Goal: Task Accomplishment & Management: Manage account settings

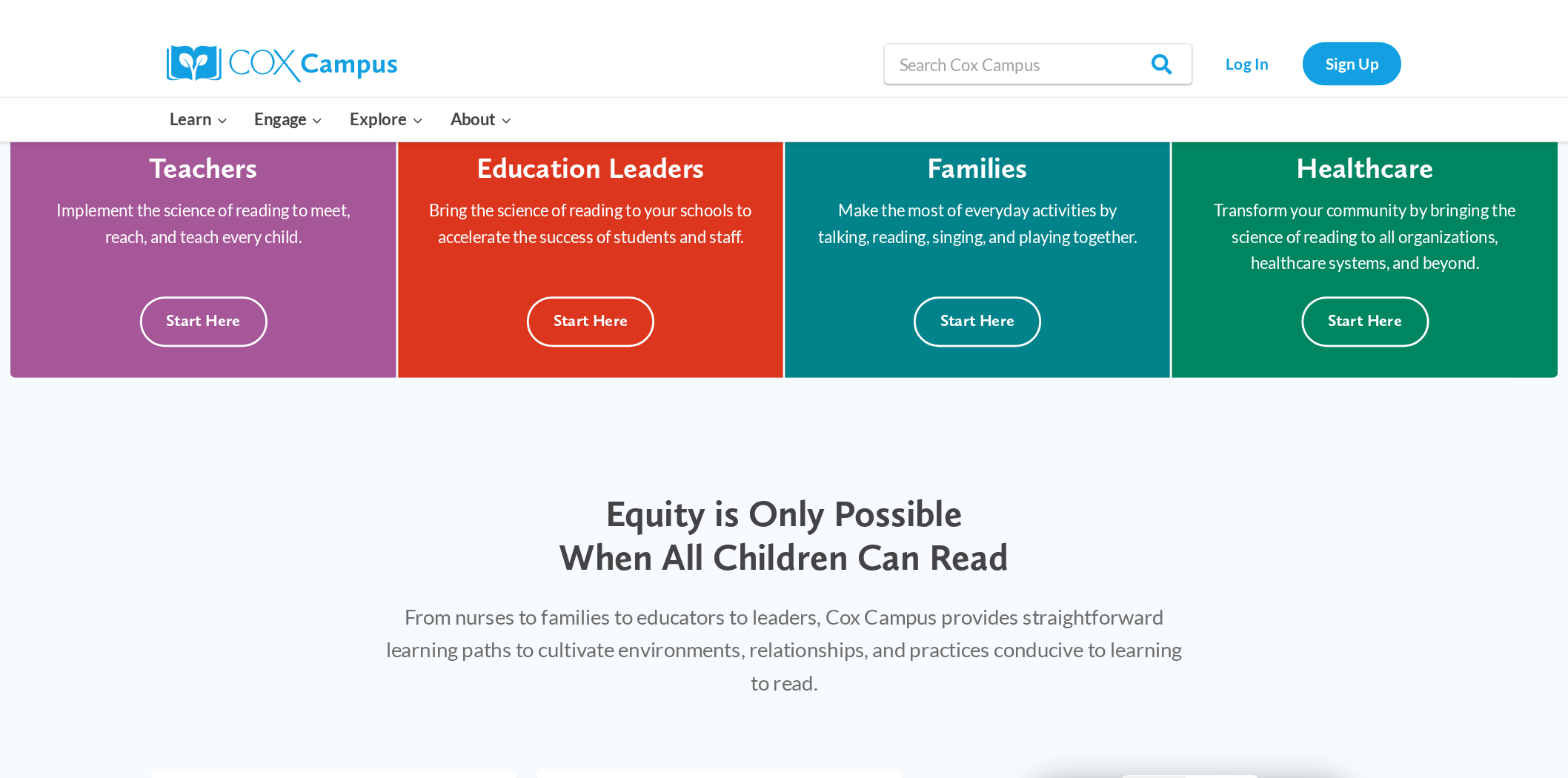
scroll to position [471, 0]
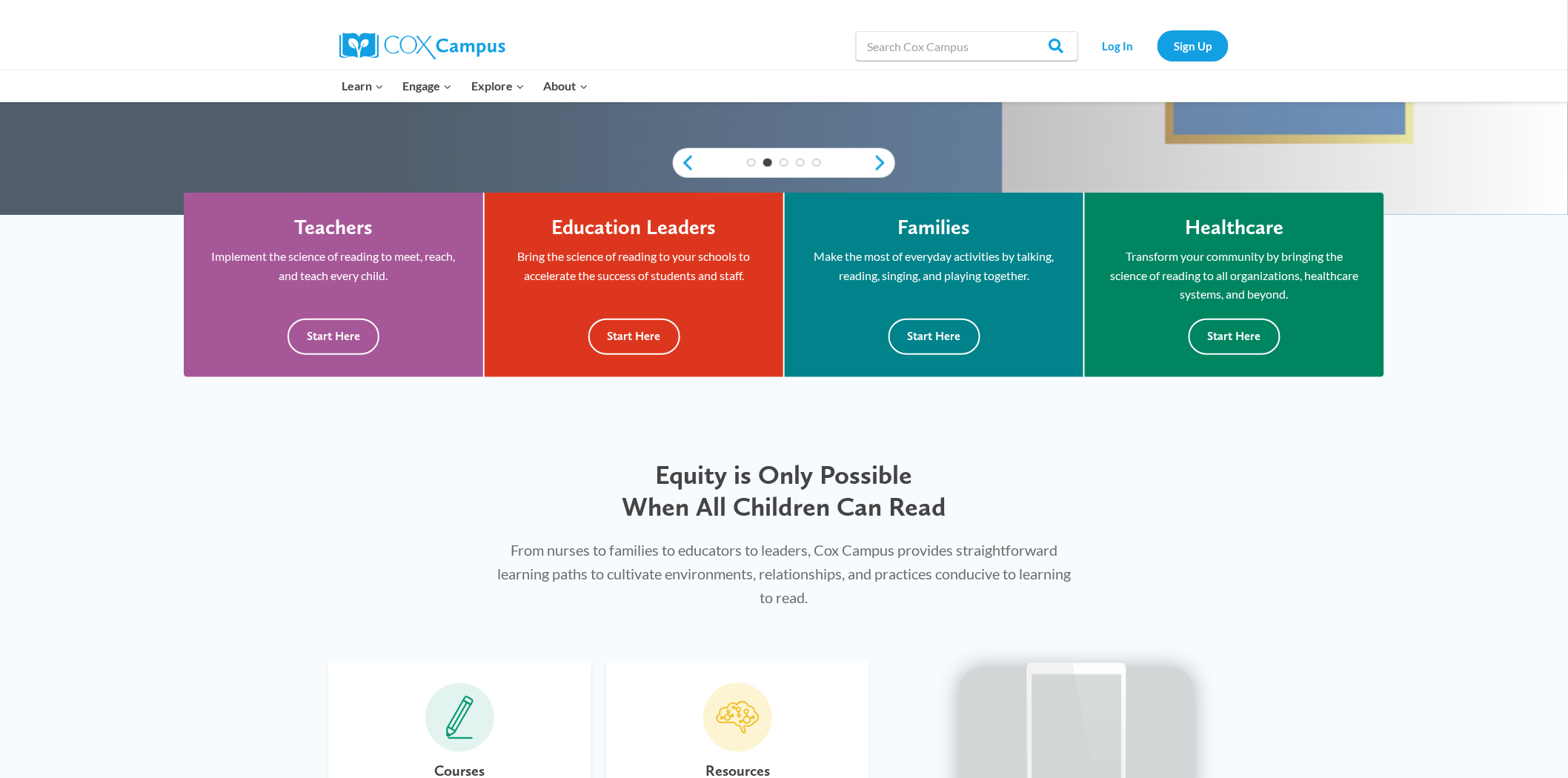
drag, startPoint x: 274, startPoint y: 0, endPoint x: 1058, endPoint y: 459, distance: 908.5
click at [282, 139] on h2 "Equity is Only Possible When All Children Can Read" at bounding box center [784, 490] width 573 height 64
click at [282, 55] on link "Log In" at bounding box center [1117, 44] width 65 height 30
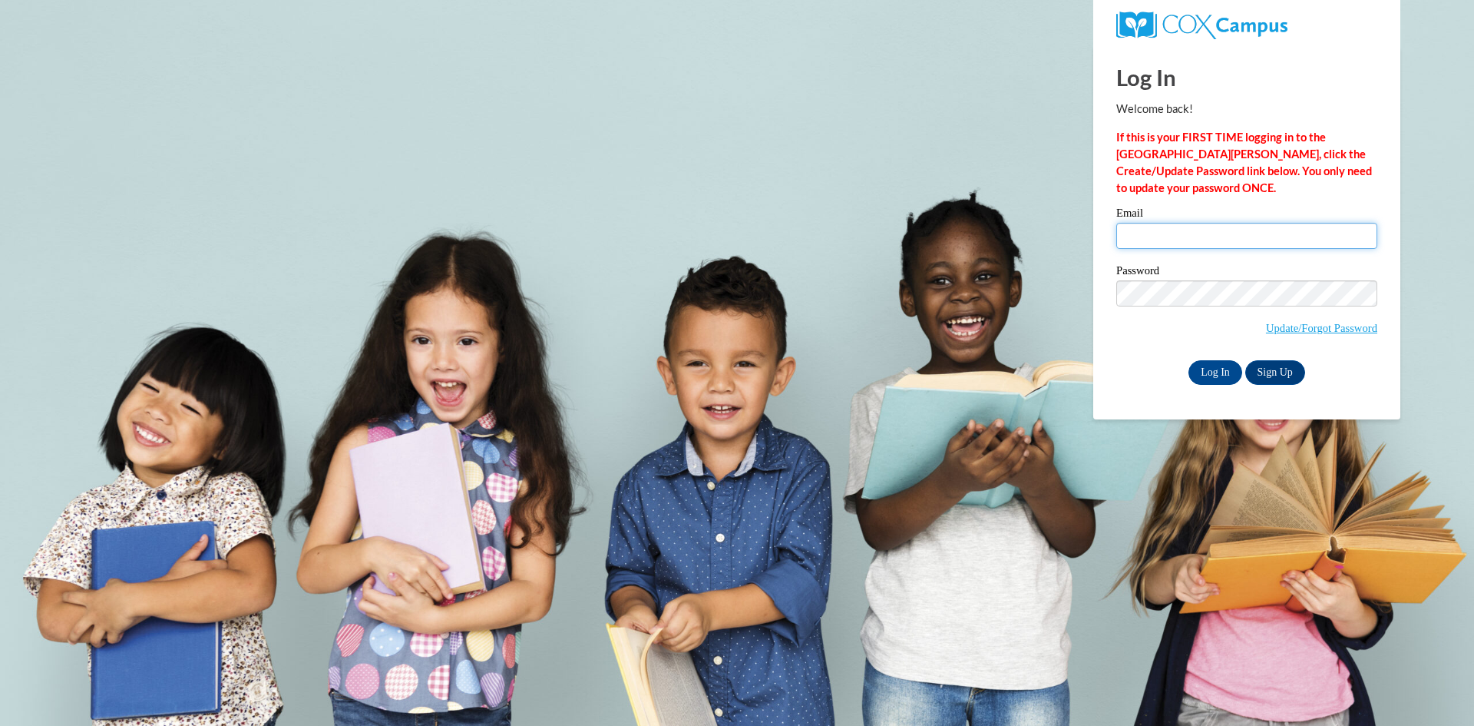
click at [1154, 227] on input "Email" at bounding box center [1246, 236] width 261 height 26
type input "kosmalm@prescott.k12.wi.us"
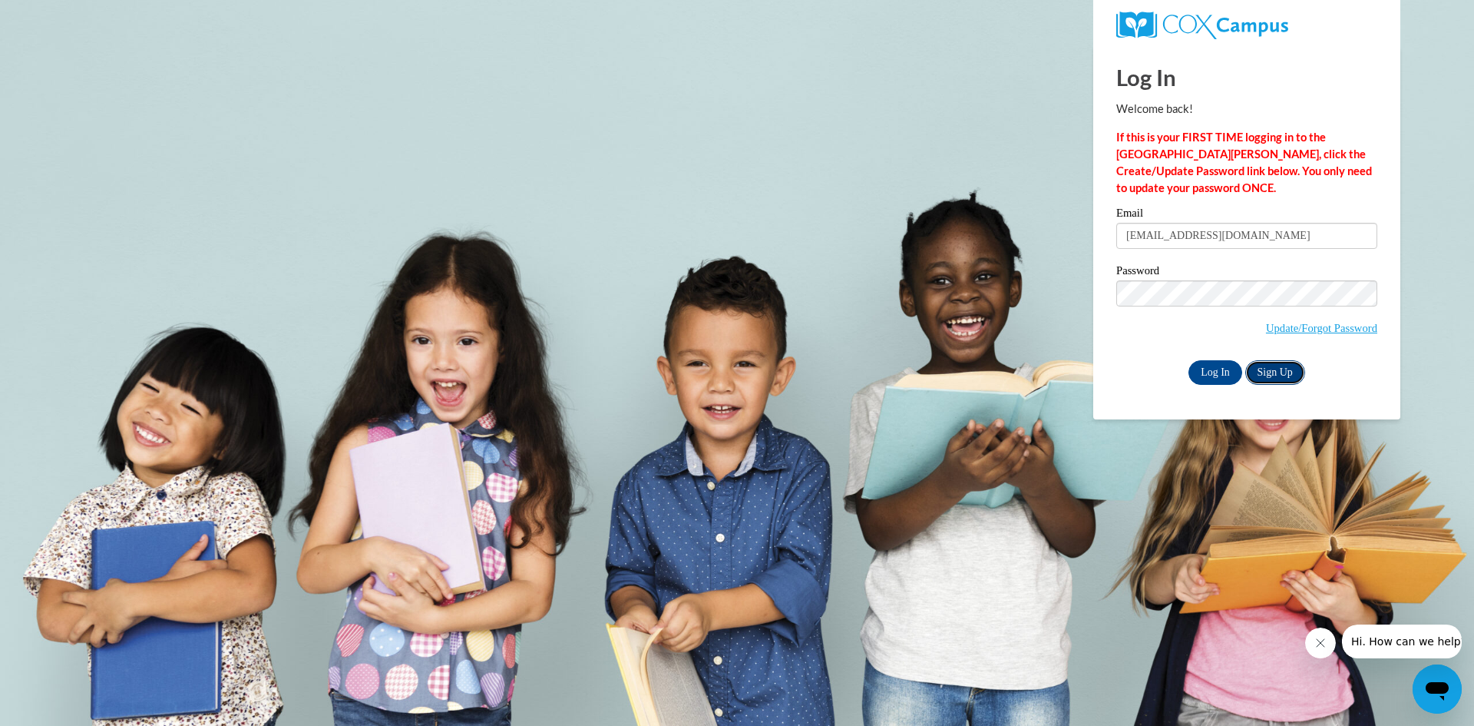
click at [1269, 378] on link "Sign Up" at bounding box center [1275, 372] width 60 height 25
click at [1214, 374] on input "Log In" at bounding box center [1216, 372] width 54 height 25
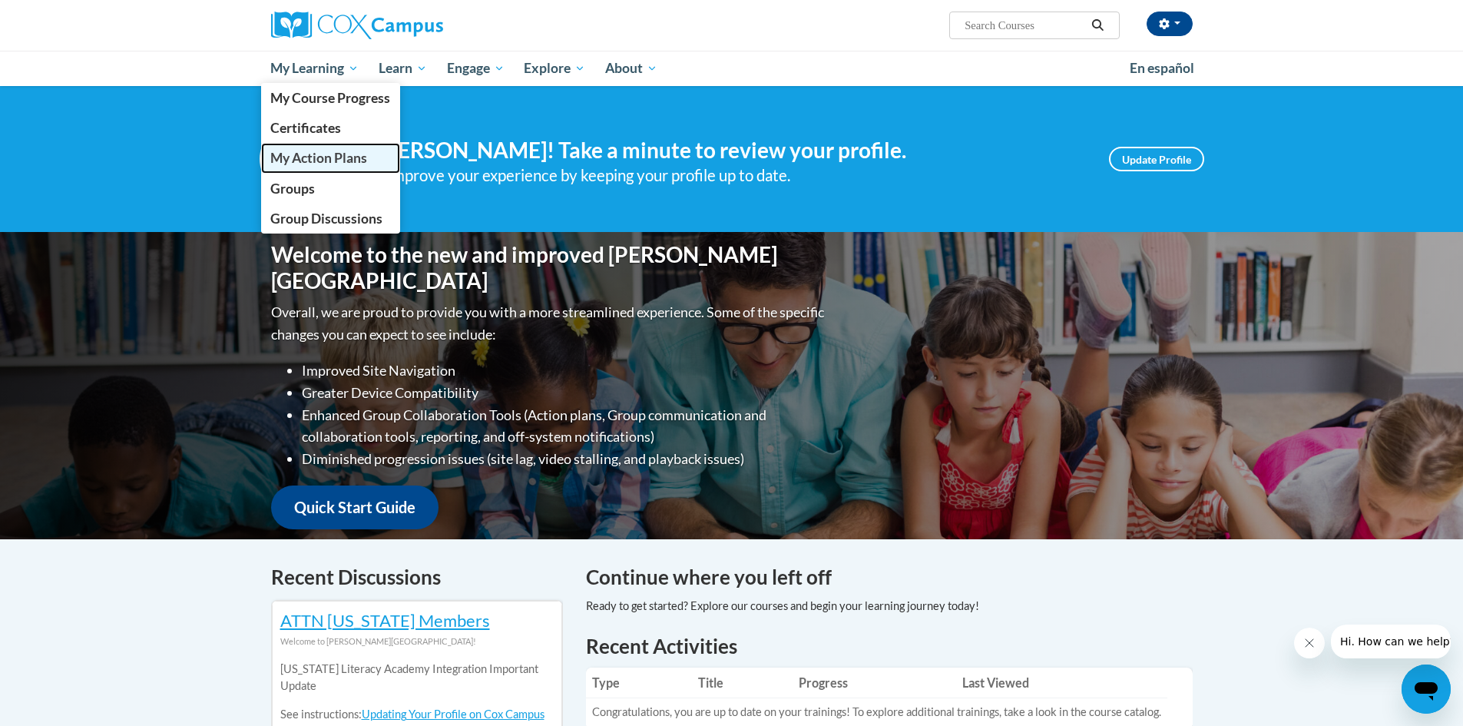
click at [306, 160] on span "My Action Plans" at bounding box center [318, 158] width 97 height 16
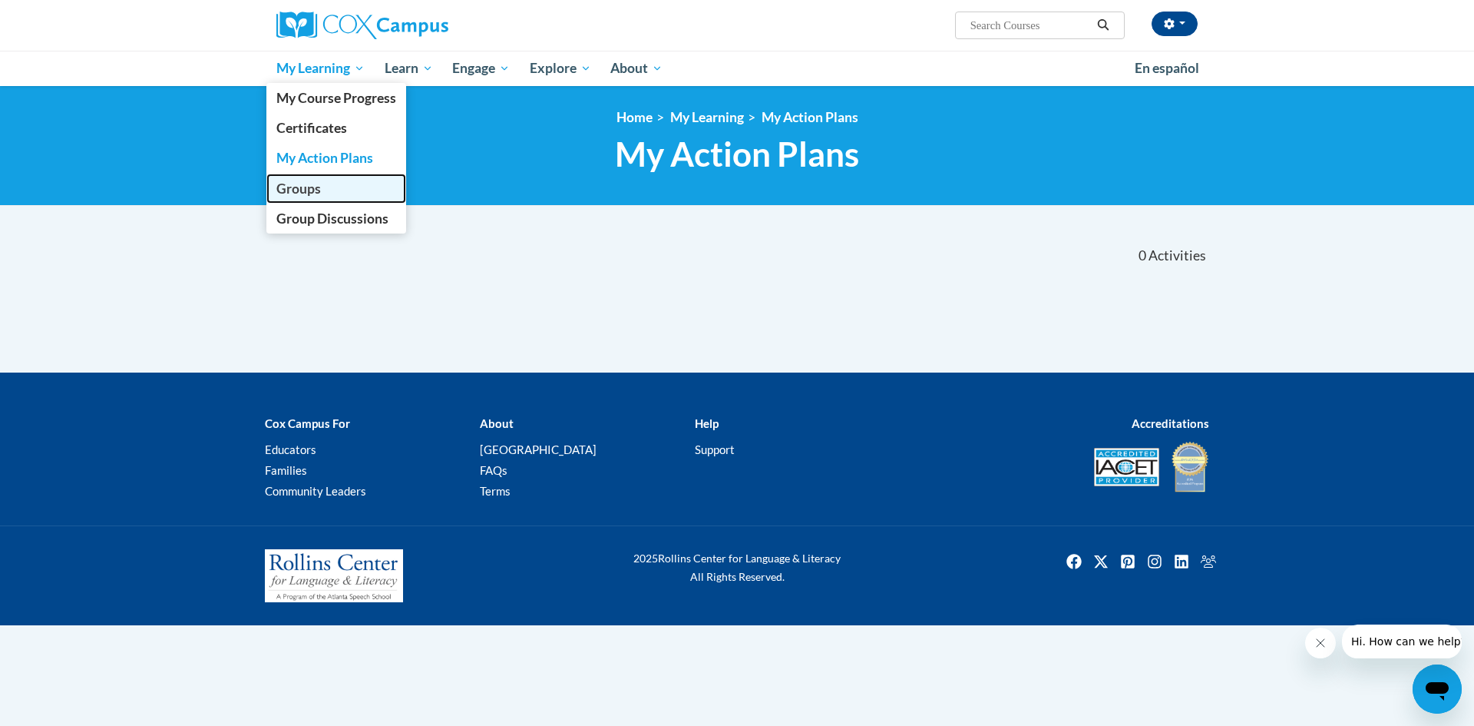
click at [289, 189] on span "Groups" at bounding box center [298, 188] width 45 height 16
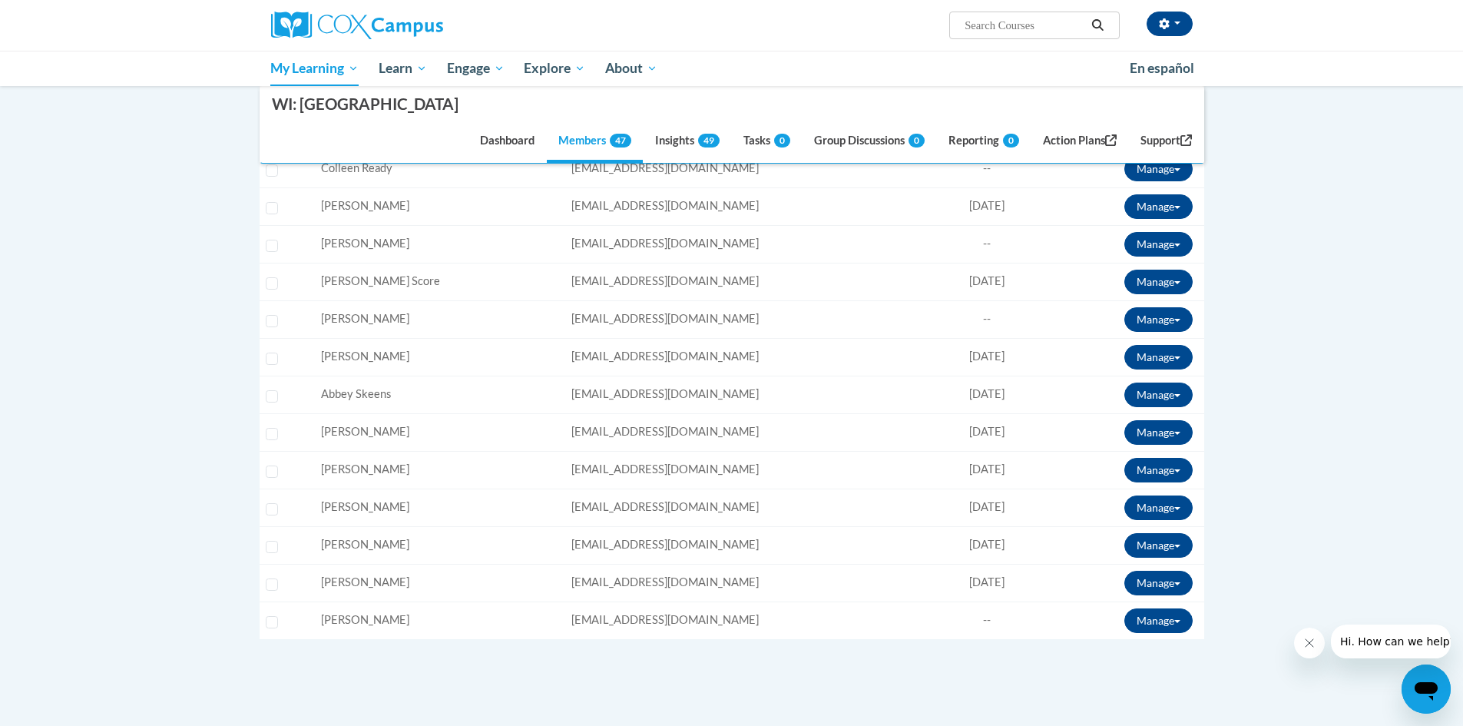
scroll to position [1382, 0]
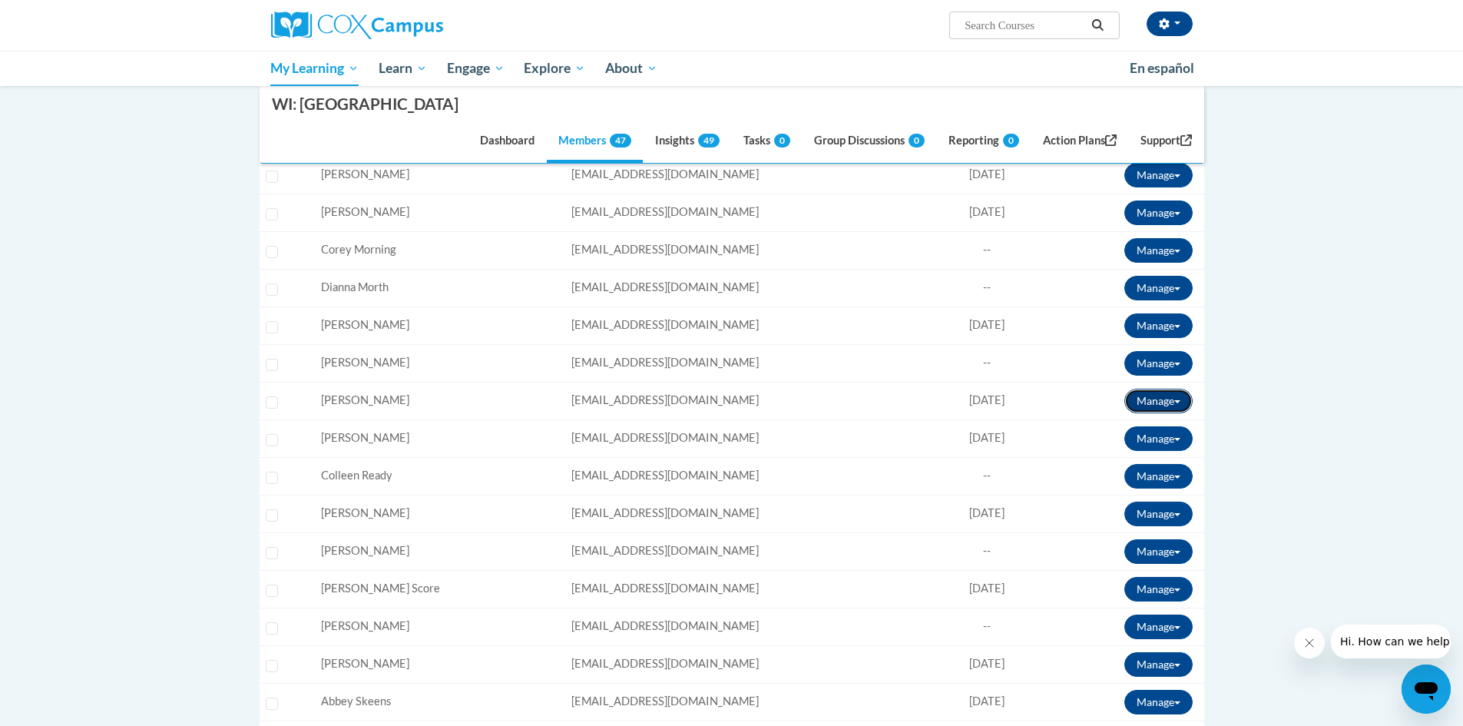
click at [1176, 394] on button "Manage" at bounding box center [1158, 401] width 68 height 25
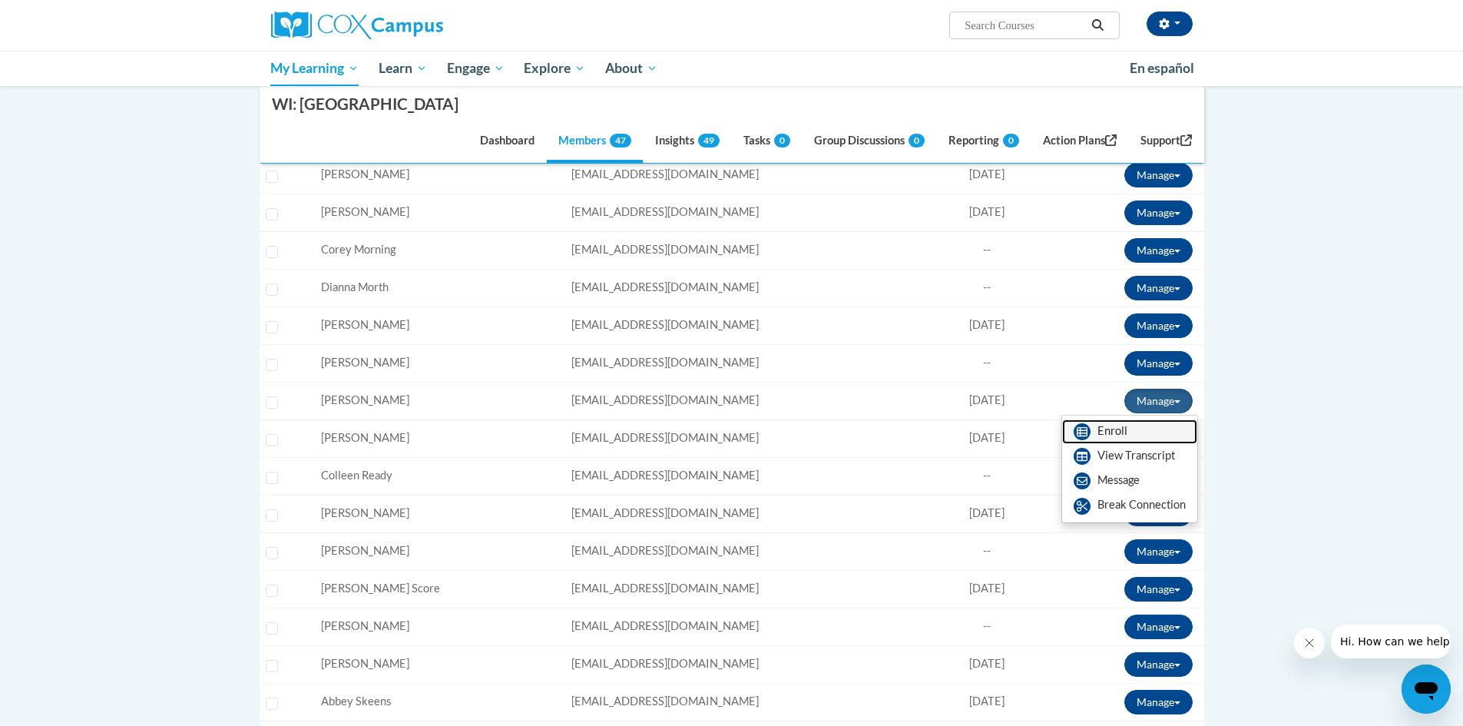
click at [1139, 432] on link "Enroll" at bounding box center [1129, 431] width 135 height 25
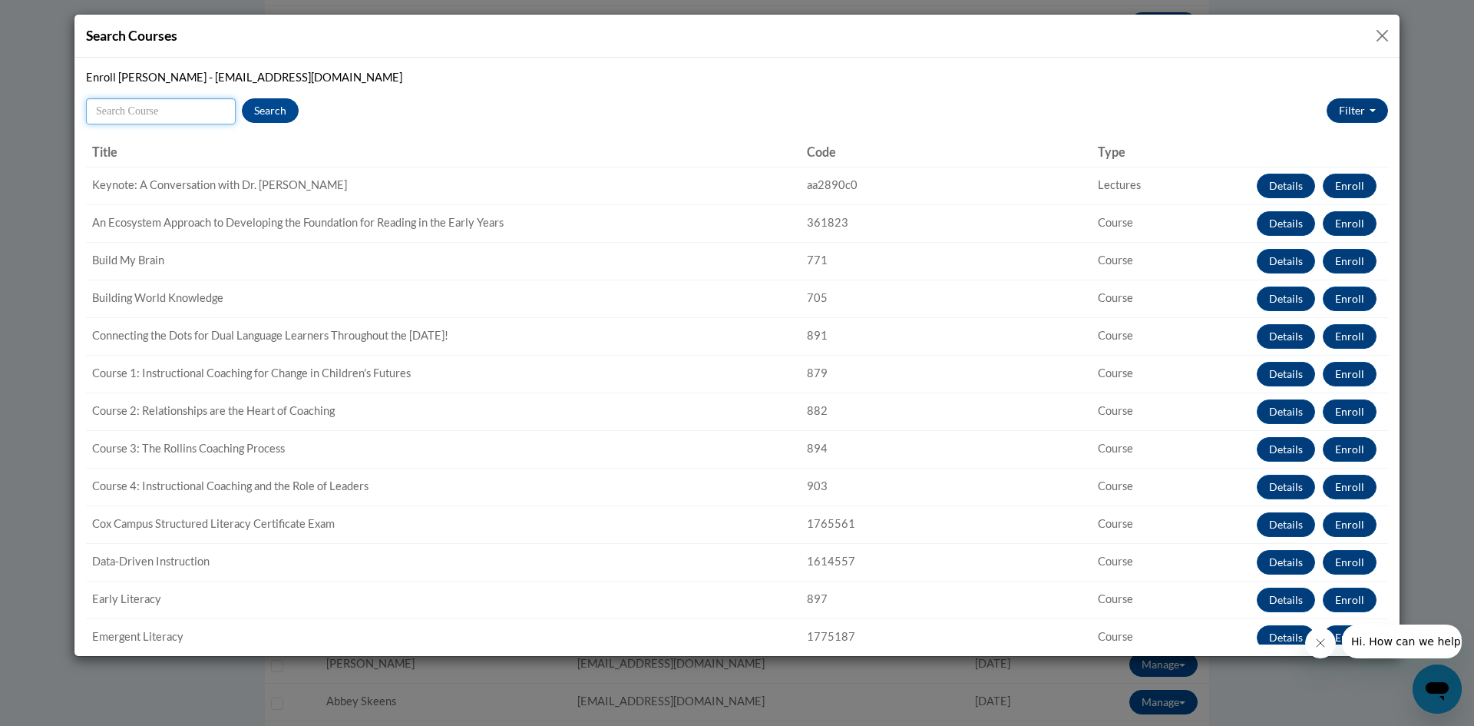
click at [134, 106] on input "Search" at bounding box center [161, 111] width 150 height 26
click at [1374, 38] on button "Close" at bounding box center [1382, 35] width 19 height 19
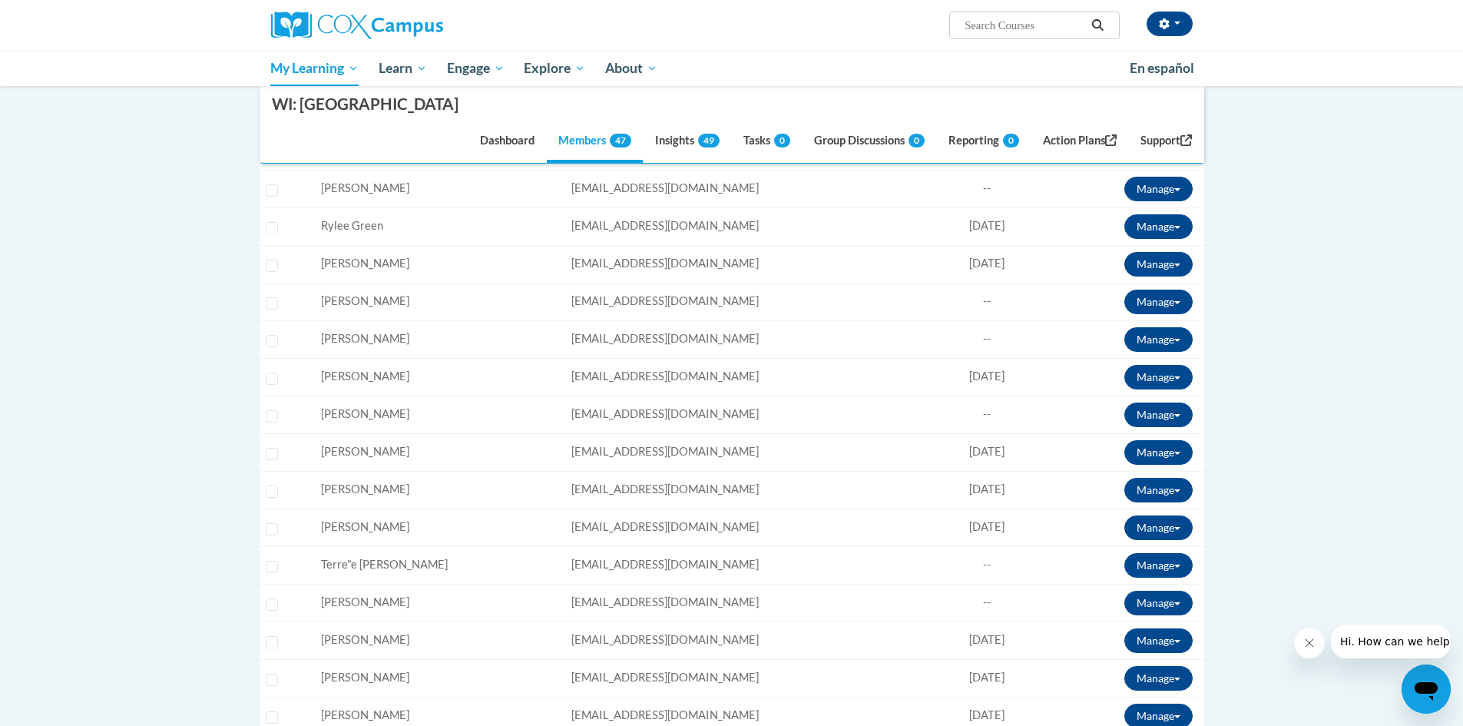
scroll to position [998, 0]
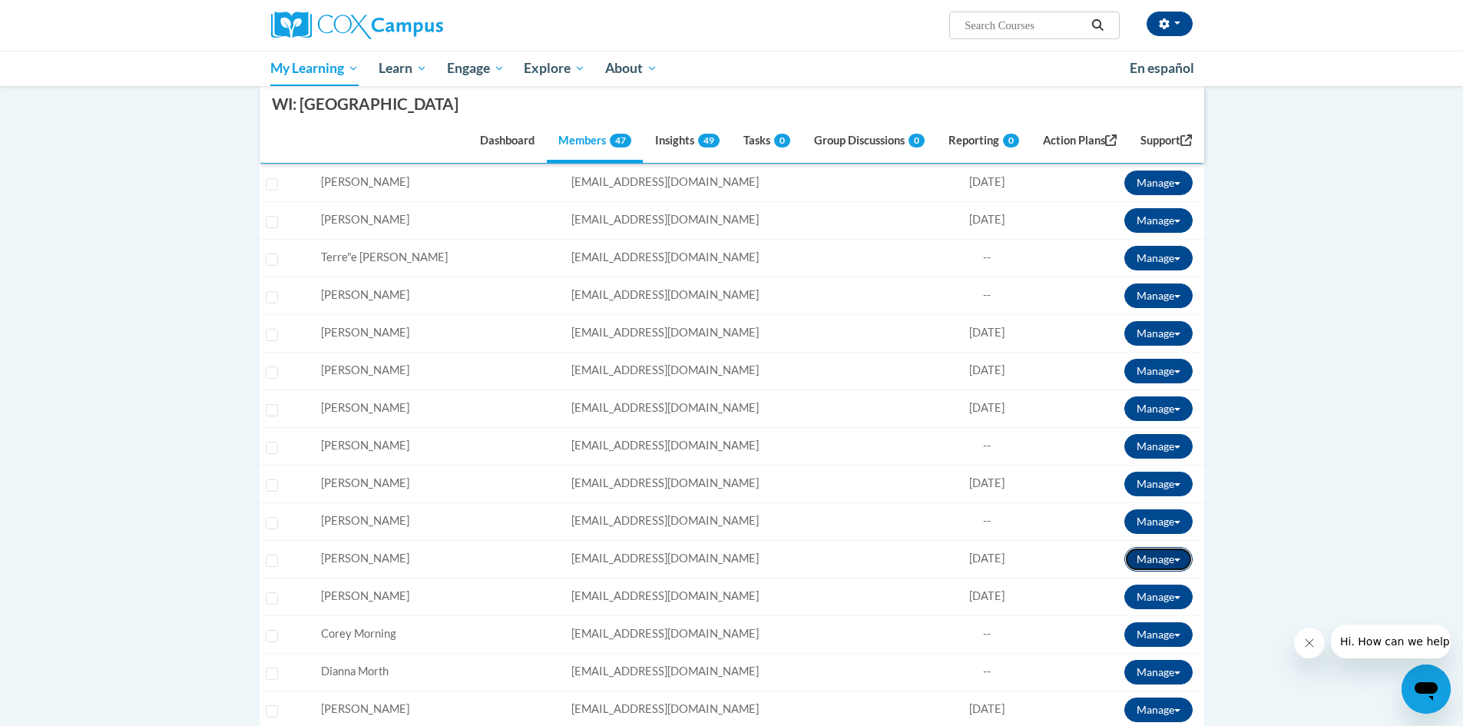
click at [1148, 561] on button "Manage" at bounding box center [1158, 559] width 68 height 25
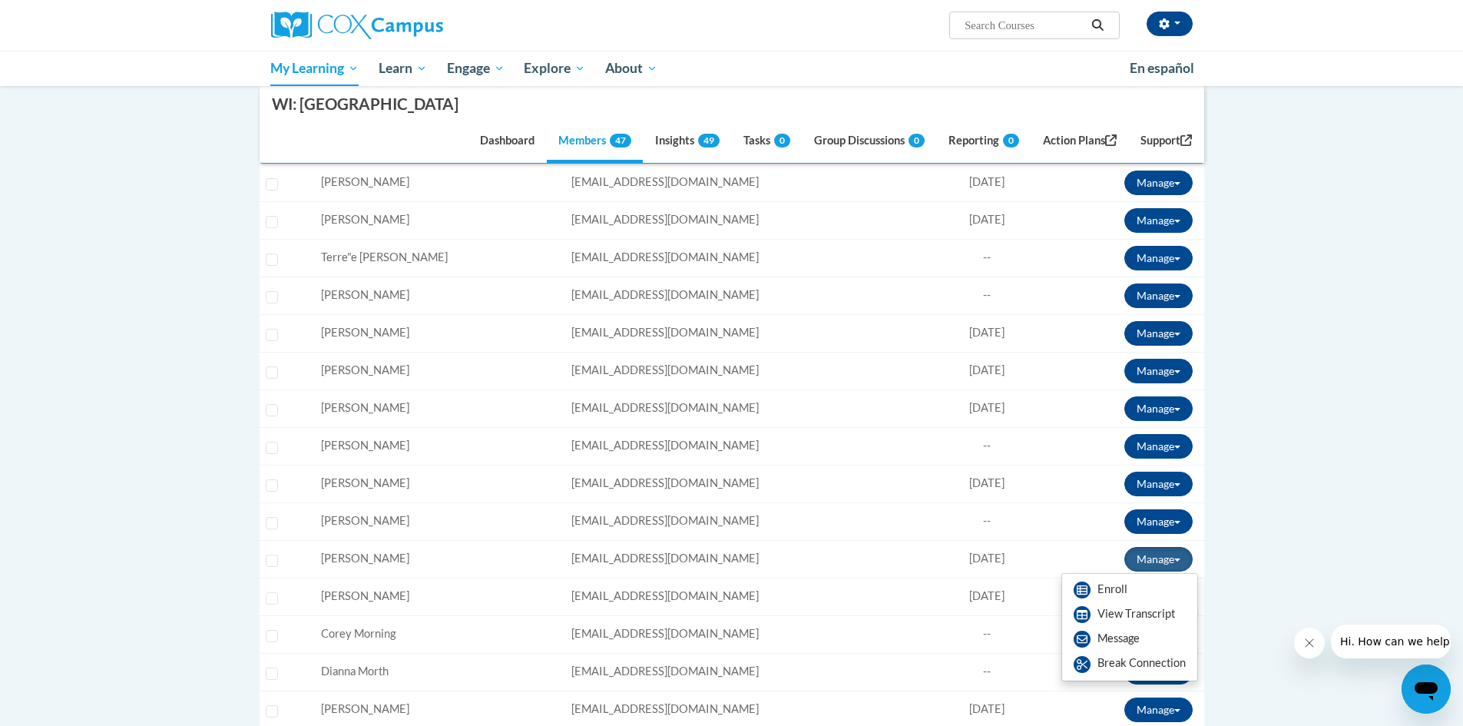
click at [1053, 553] on td "Manage Enroll View Transcript Message Email Break Connection" at bounding box center [1125, 559] width 155 height 38
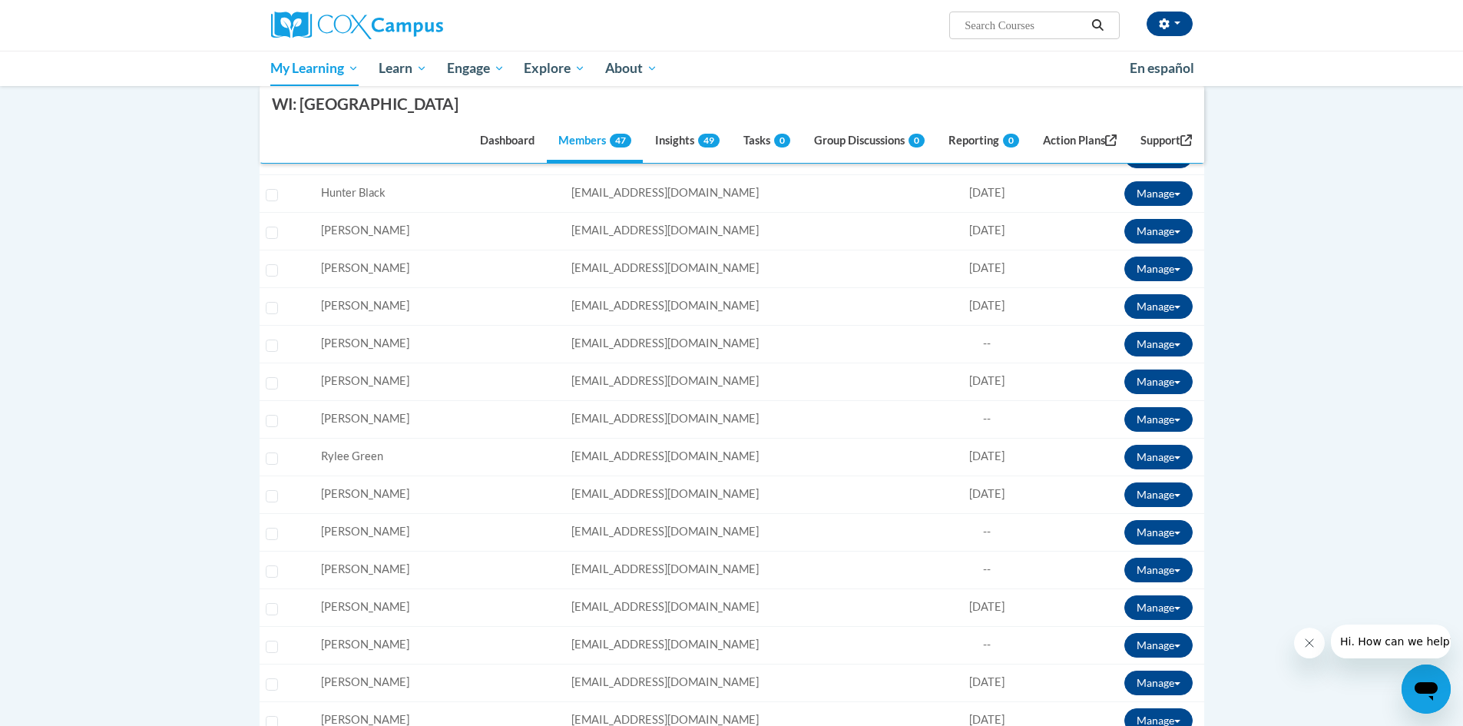
scroll to position [230, 0]
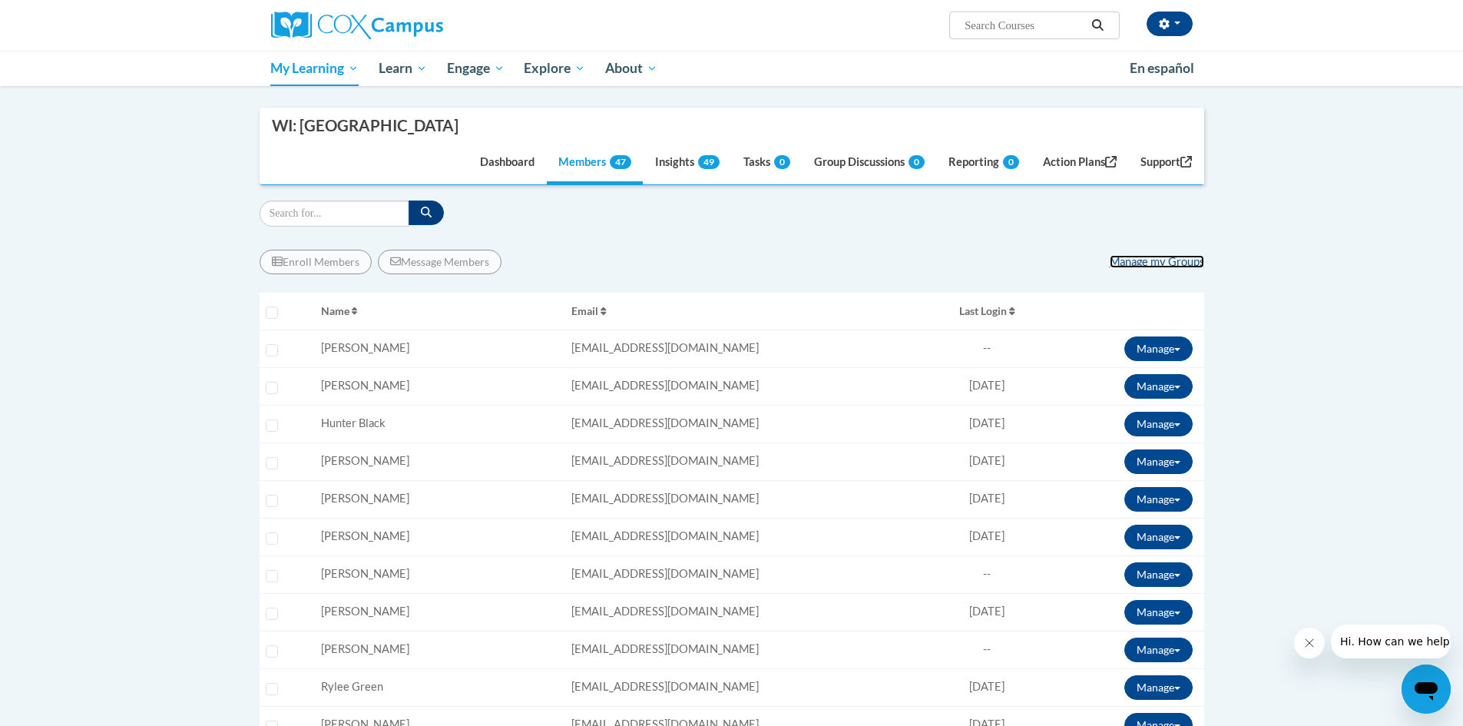
click at [1130, 263] on link "Manage my Groups" at bounding box center [1157, 261] width 94 height 13
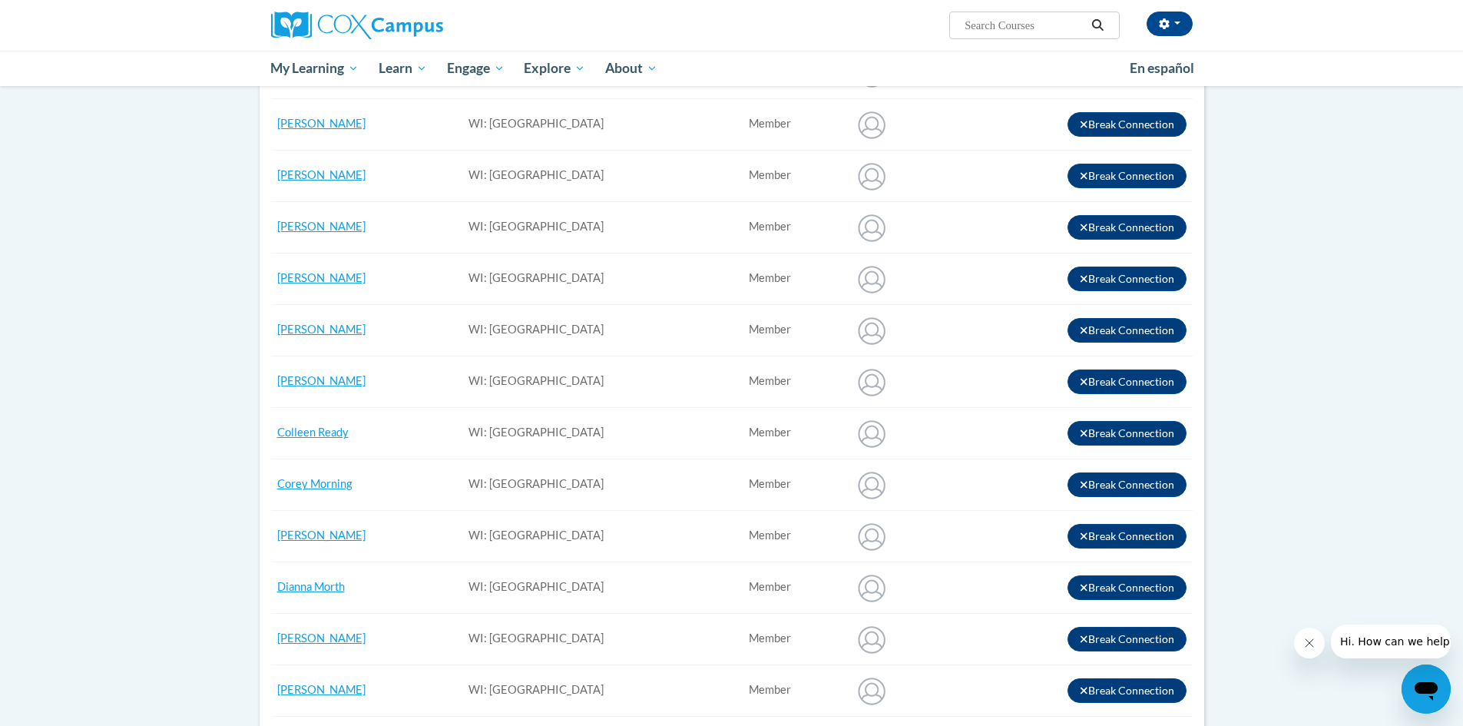
scroll to position [384, 0]
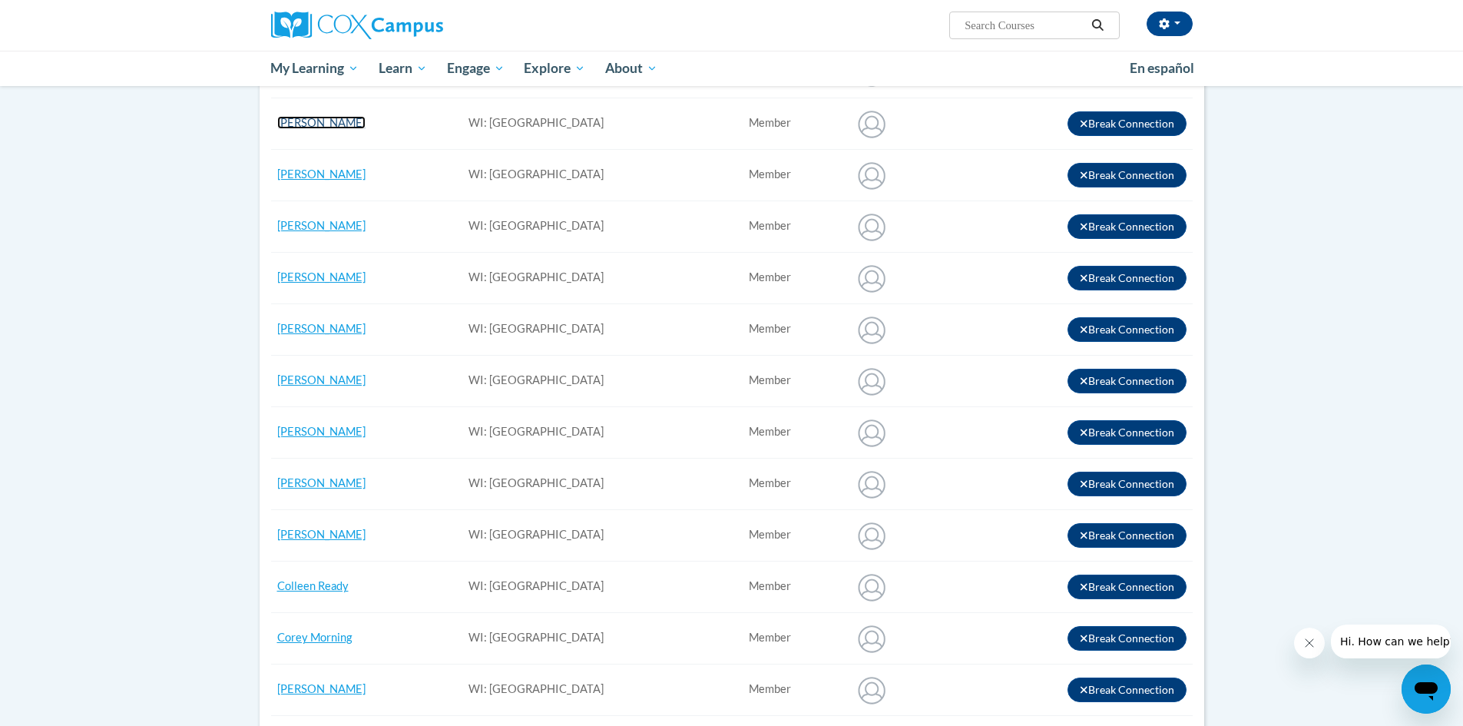
click at [342, 120] on link "[PERSON_NAME]" at bounding box center [321, 122] width 88 height 13
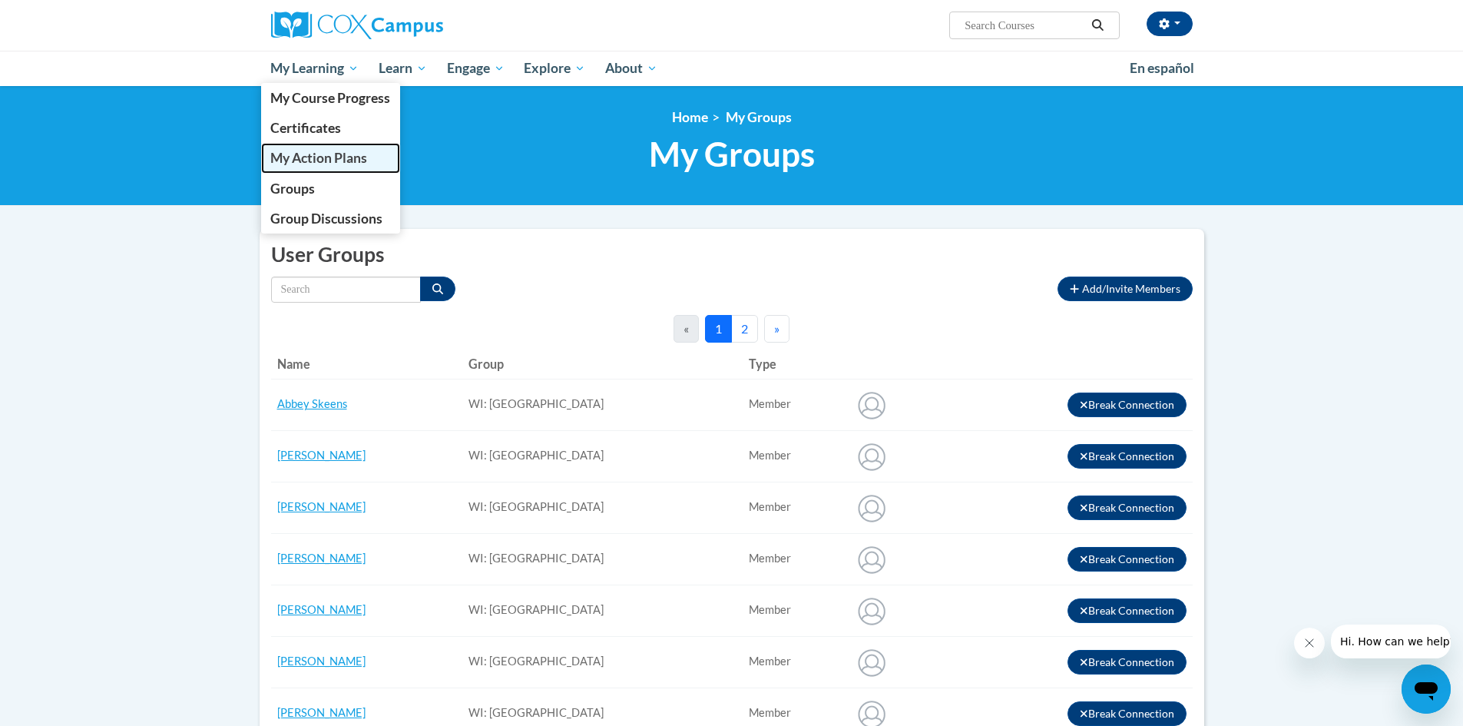
click at [299, 157] on span "My Action Plans" at bounding box center [318, 158] width 97 height 16
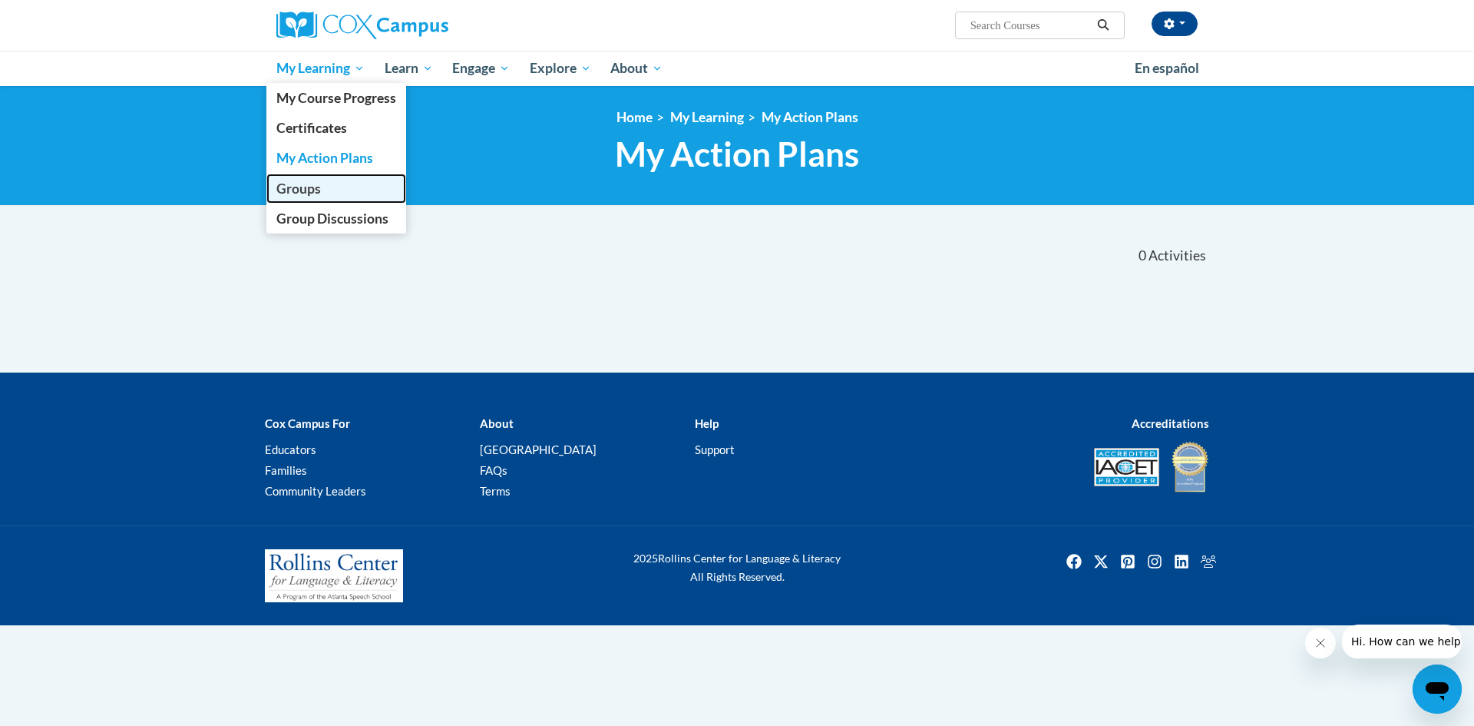
click at [310, 187] on span "Groups" at bounding box center [298, 188] width 45 height 16
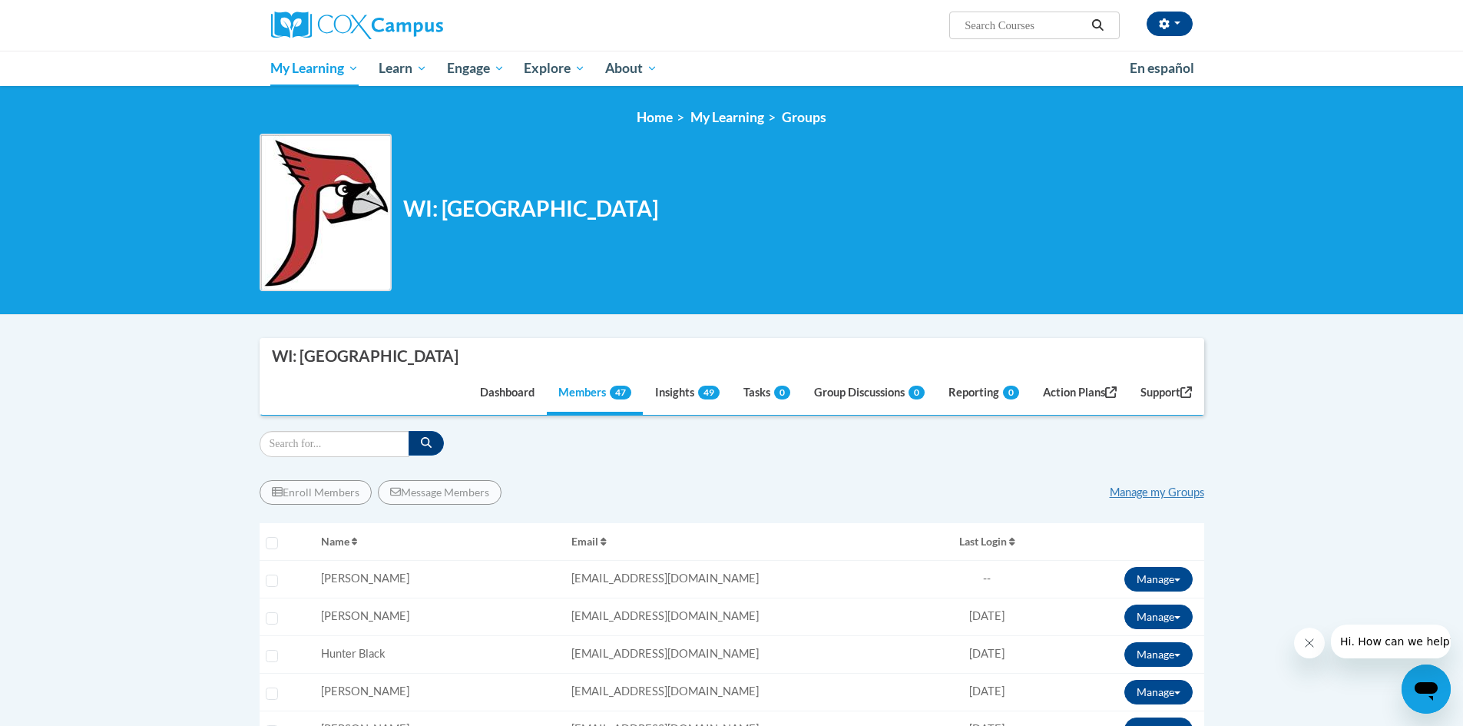
click at [349, 229] on img at bounding box center [326, 212] width 132 height 157
click at [1113, 394] on link "Action Plans" at bounding box center [1079, 393] width 97 height 41
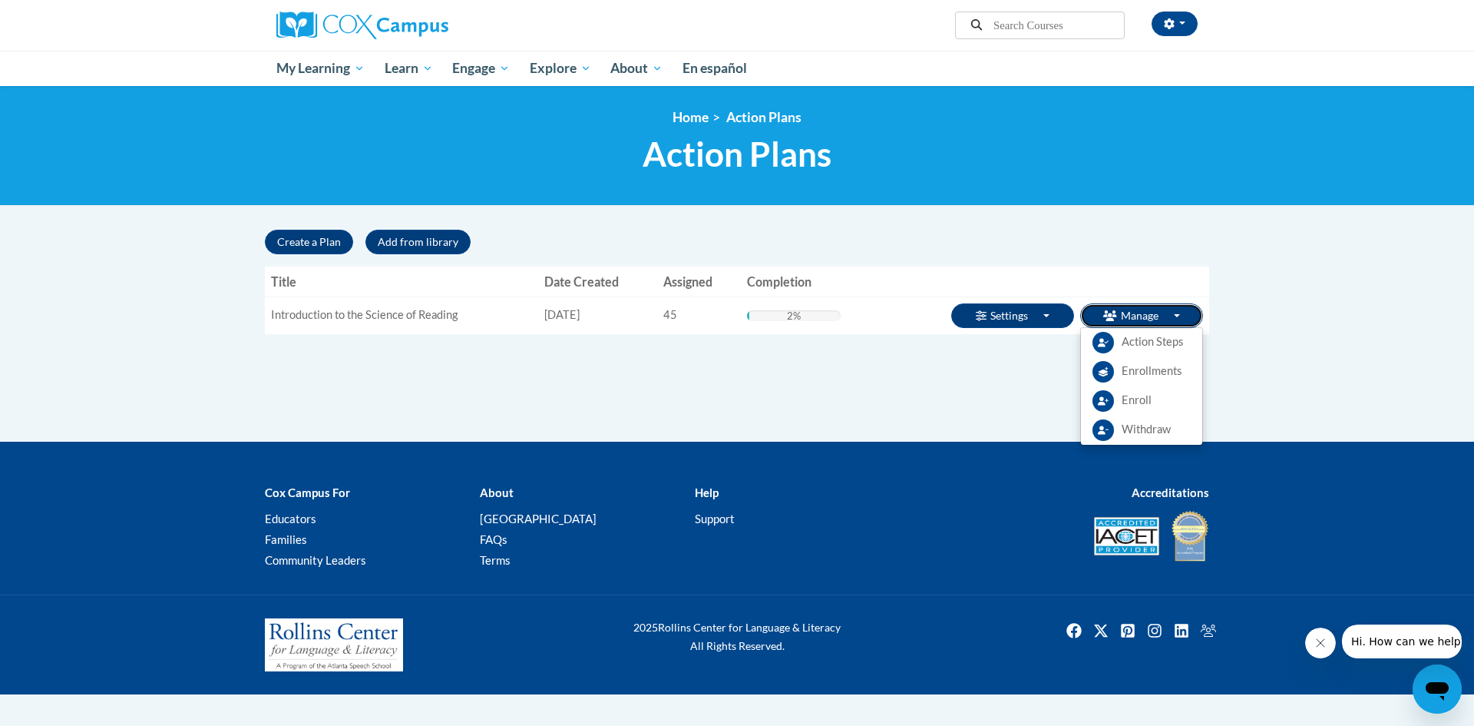
click at [1116, 321] on button "Manage Toggle Dropdown" at bounding box center [1141, 315] width 123 height 25
click at [1120, 399] on link "Enroll" at bounding box center [1141, 400] width 121 height 29
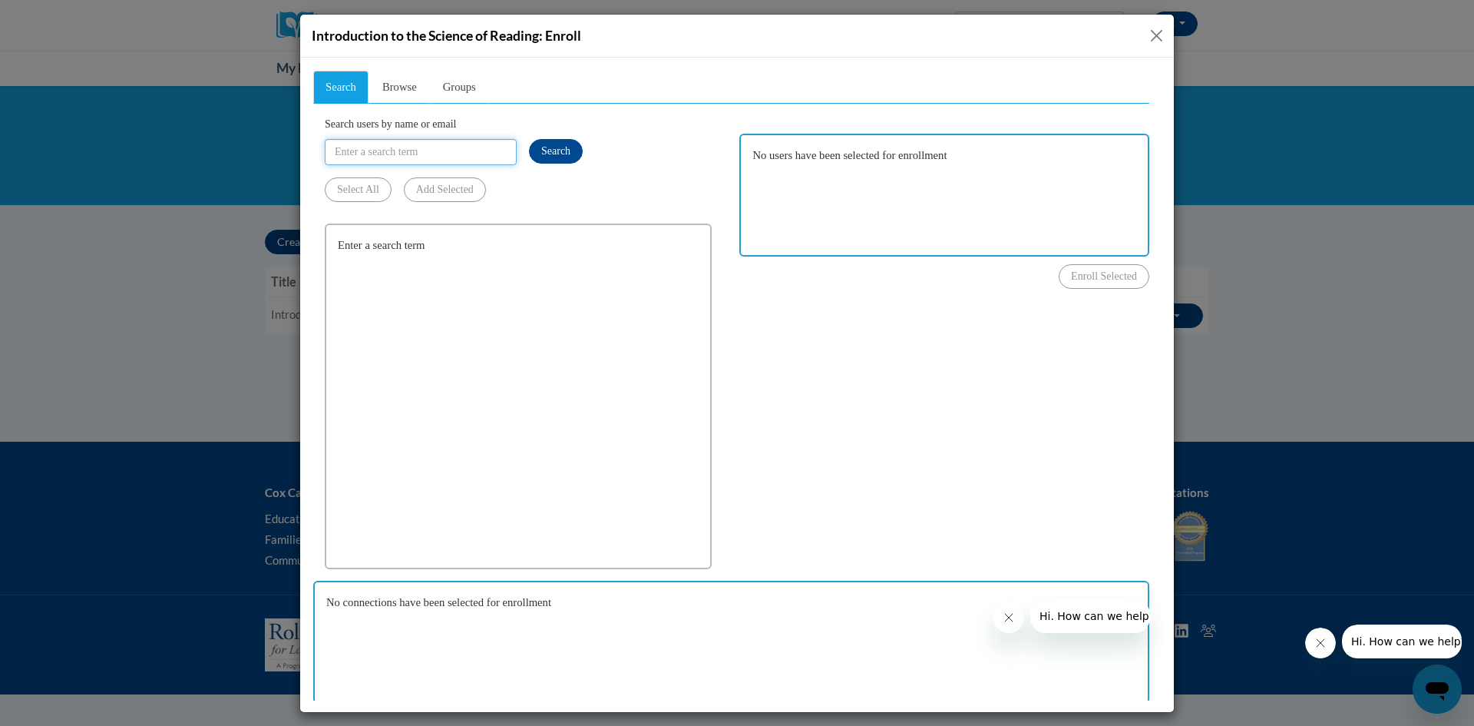
click at [451, 151] on input "Search users by name or email" at bounding box center [421, 151] width 192 height 26
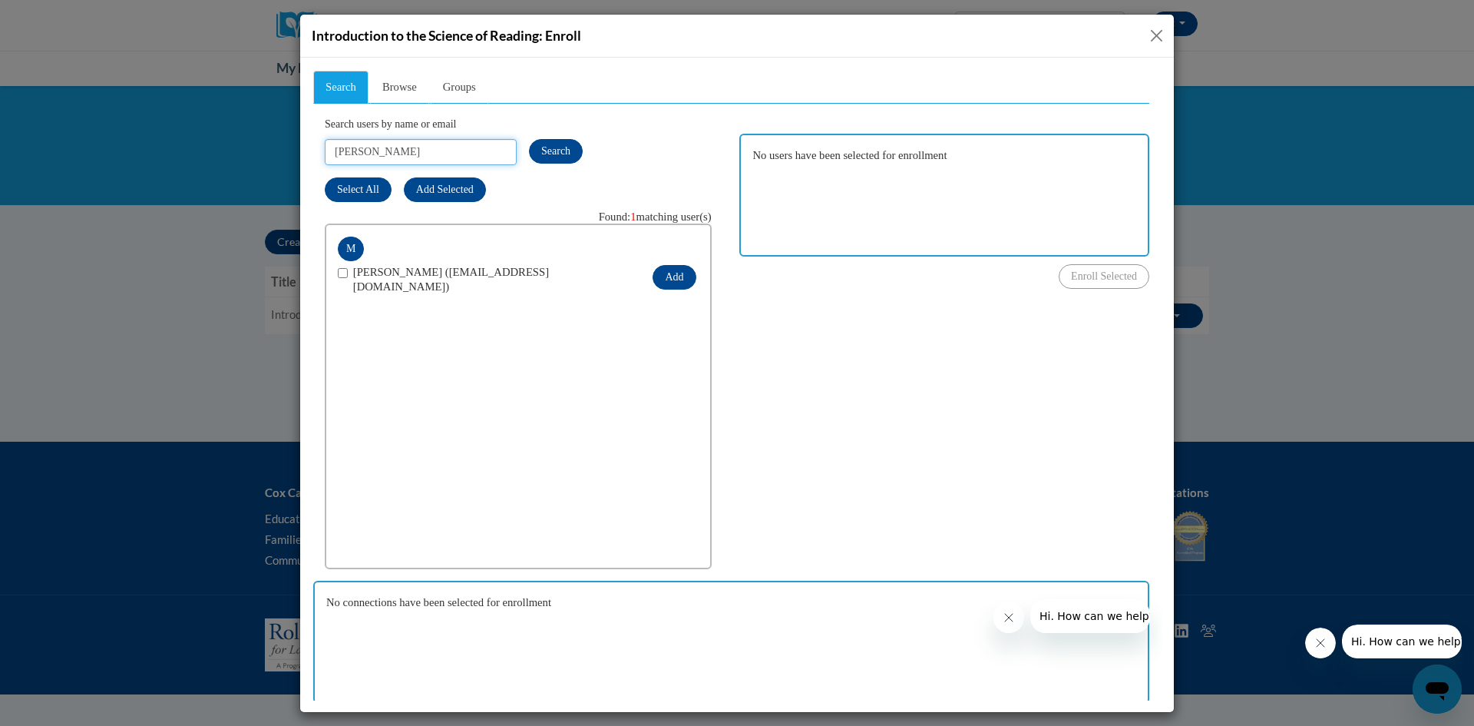
type input "amy"
click at [340, 276] on input "checkbox" at bounding box center [343, 272] width 10 height 10
checkbox input "true"
click at [653, 273] on button "Add" at bounding box center [674, 276] width 43 height 25
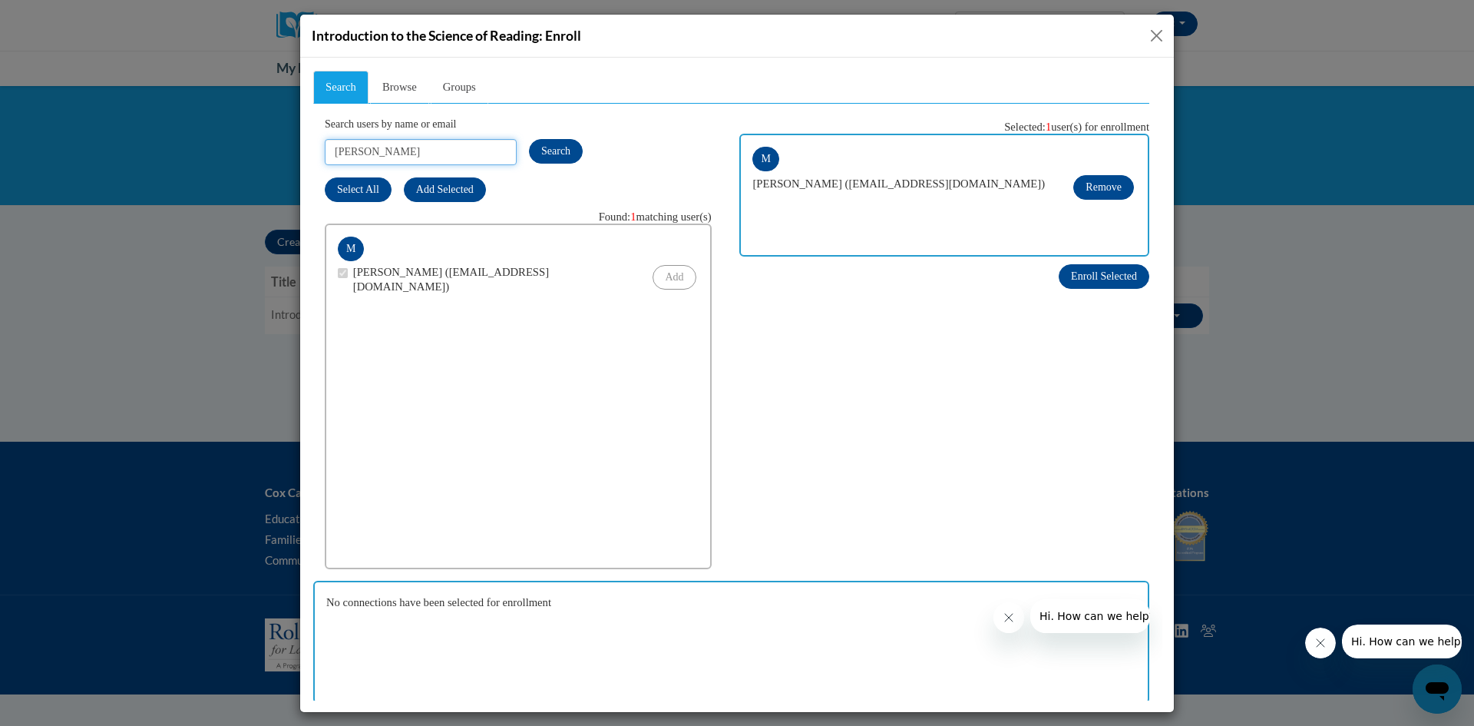
click at [375, 147] on input "amy" at bounding box center [421, 151] width 192 height 26
type input "ron"
click at [394, 272] on span "Porter Jr, Ronald (porterr@prescott.k12.wi.us)" at bounding box center [497, 278] width 289 height 29
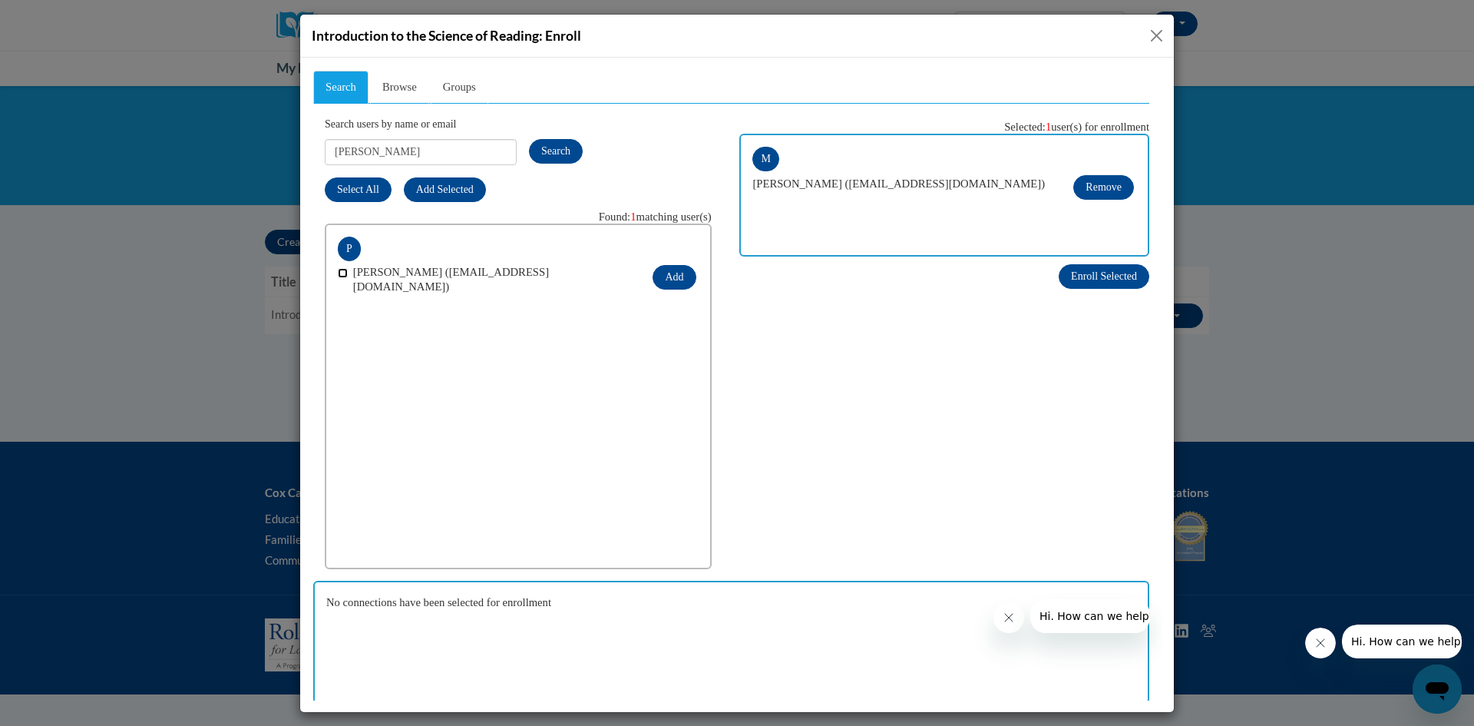
click at [346, 275] on input "checkbox" at bounding box center [343, 272] width 10 height 10
checkbox input "true"
click at [672, 279] on button "Add" at bounding box center [674, 276] width 43 height 25
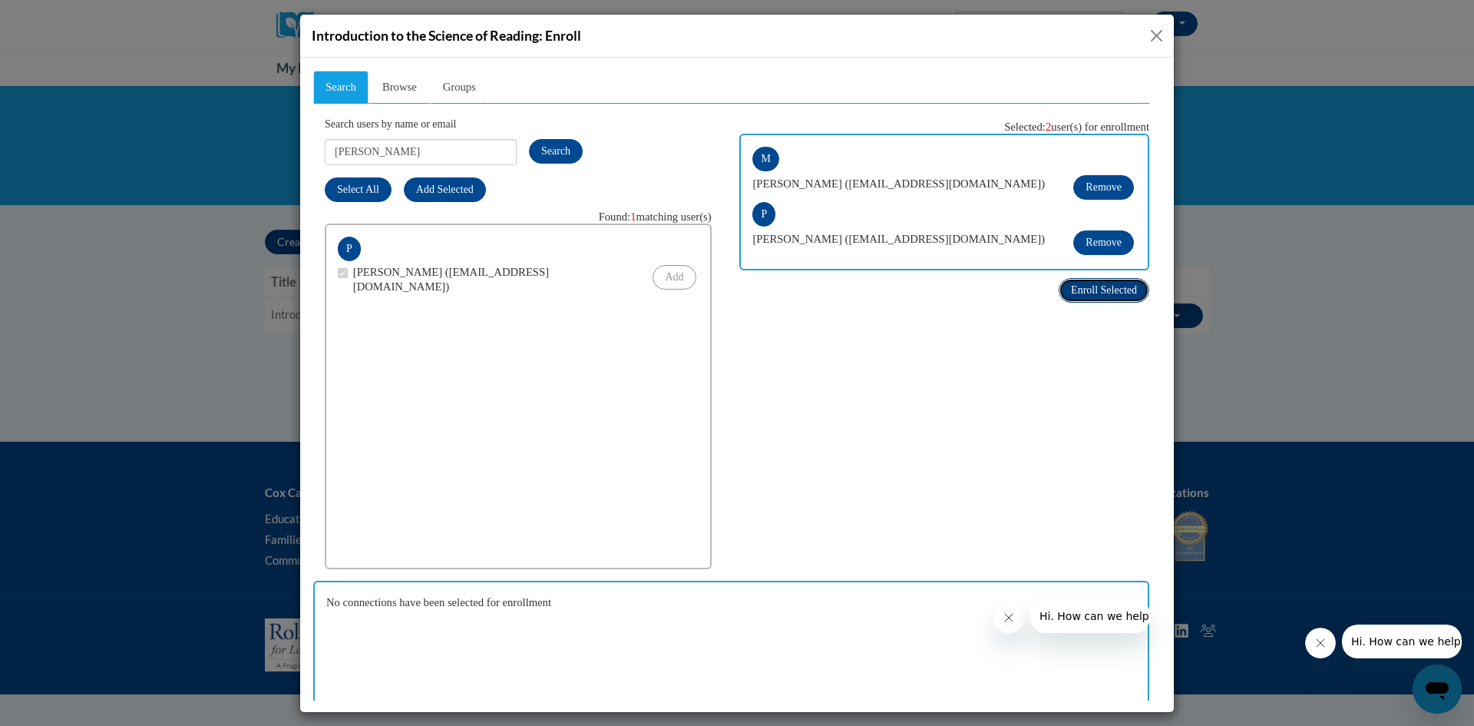
click at [1071, 287] on span "Enroll Selected" at bounding box center [1104, 289] width 66 height 12
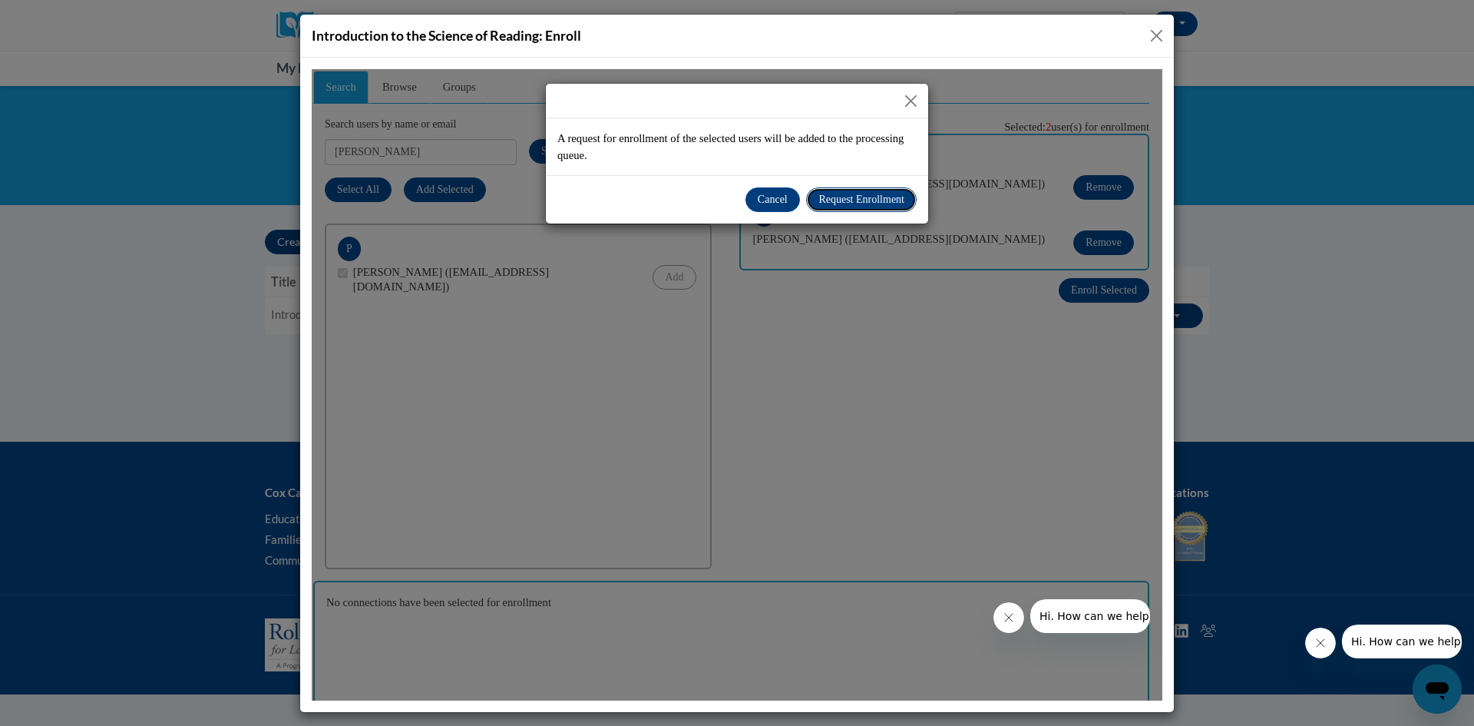
click at [856, 200] on span "Request Enrollment" at bounding box center [862, 199] width 86 height 12
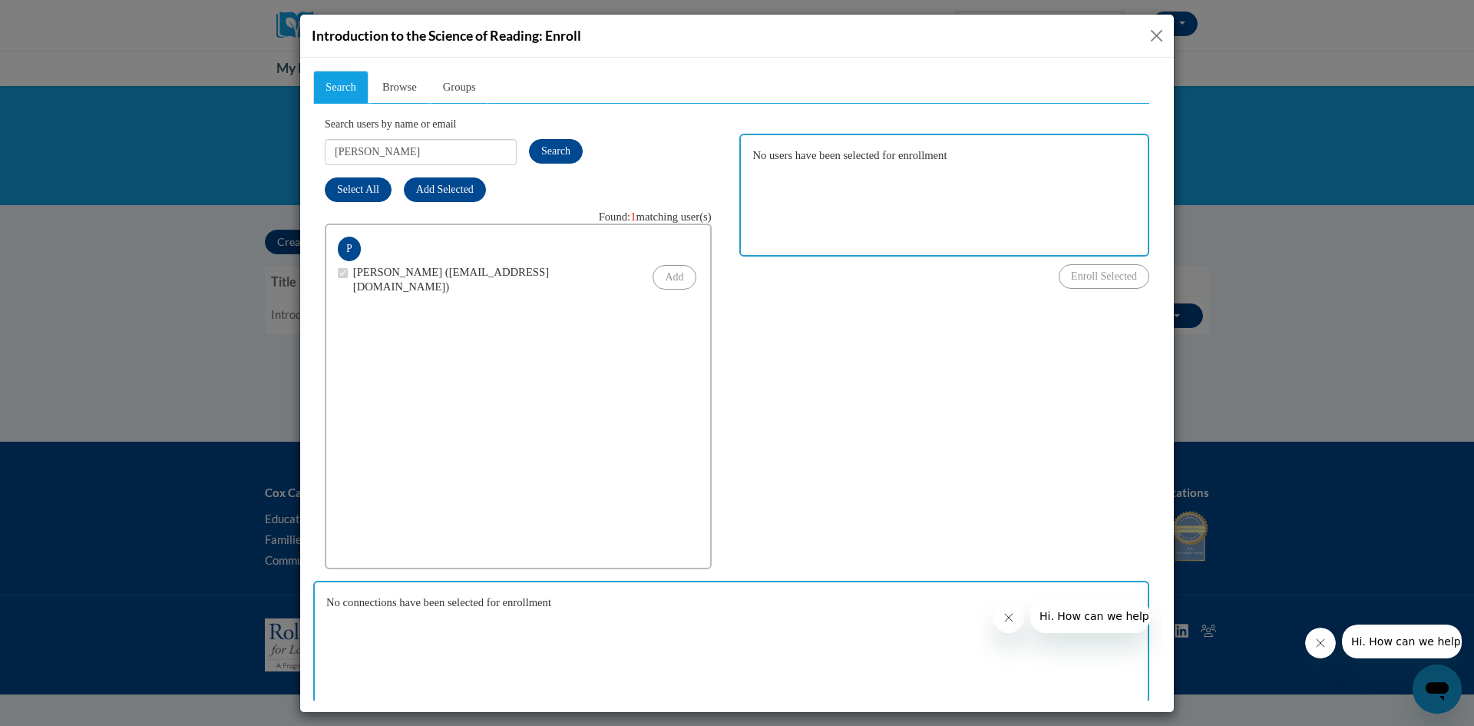
click at [1153, 35] on button "Close" at bounding box center [1156, 35] width 19 height 19
